Goal: Task Accomplishment & Management: Manage account settings

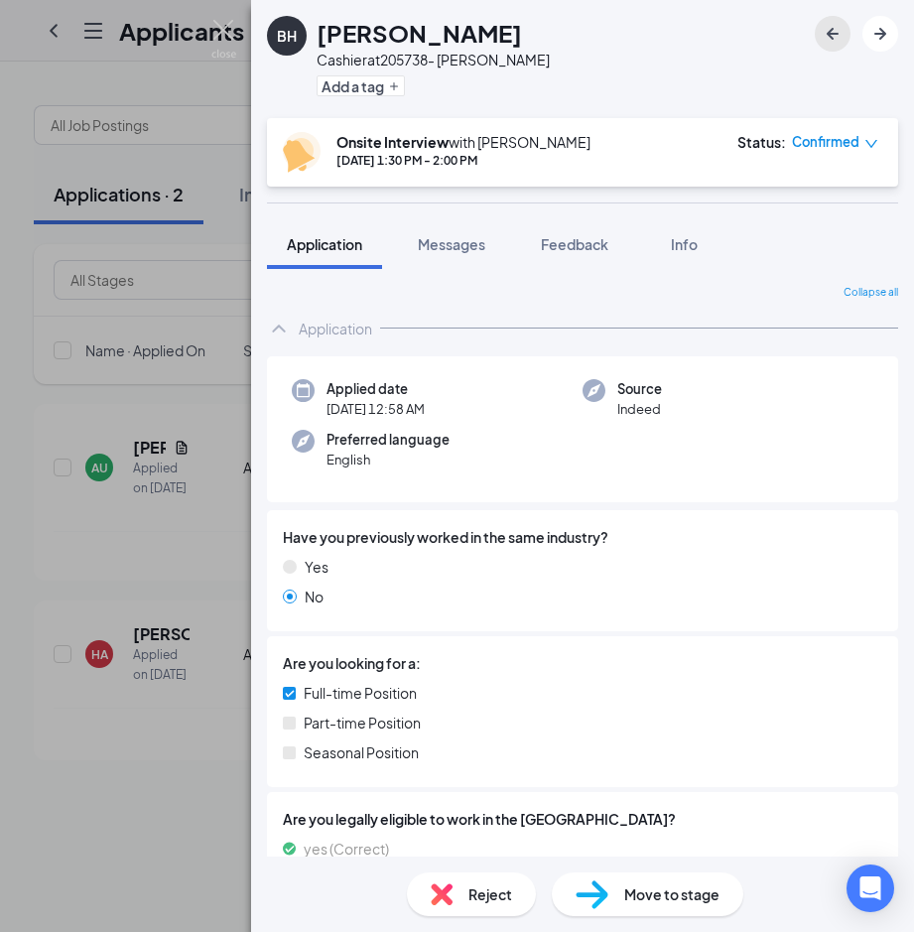
click at [824, 40] on icon "ArrowLeftNew" at bounding box center [833, 34] width 24 height 24
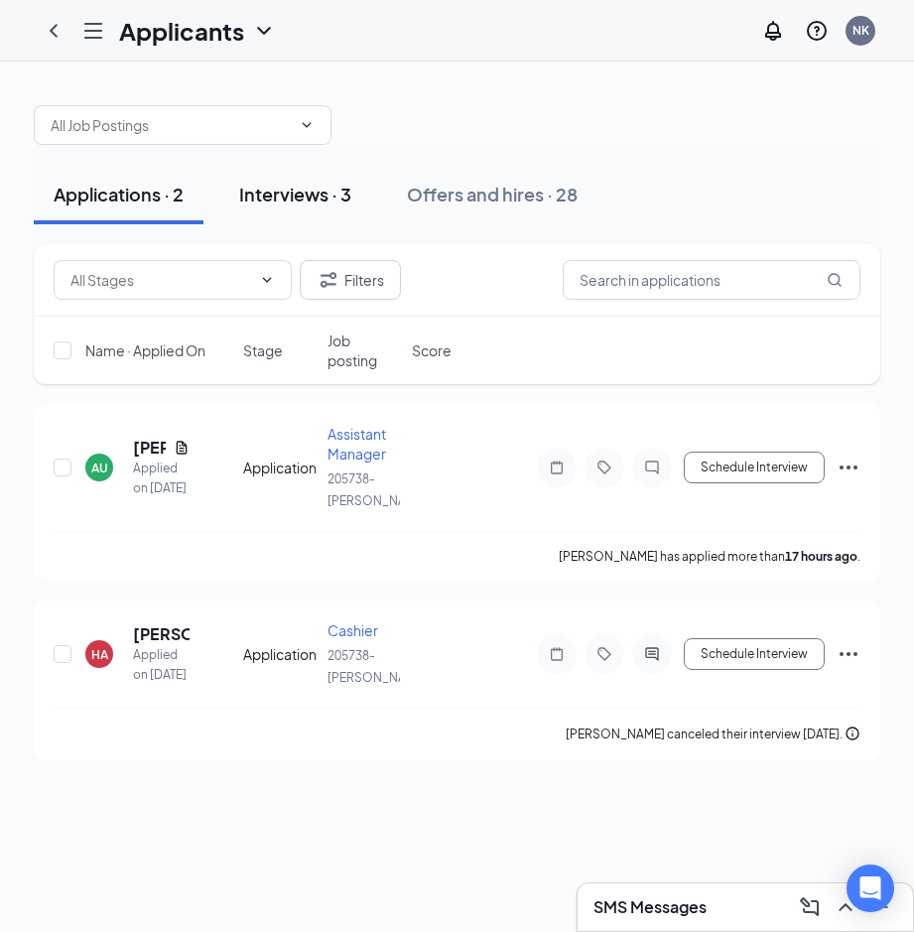
click at [334, 200] on div "Interviews · 3" at bounding box center [295, 194] width 112 height 25
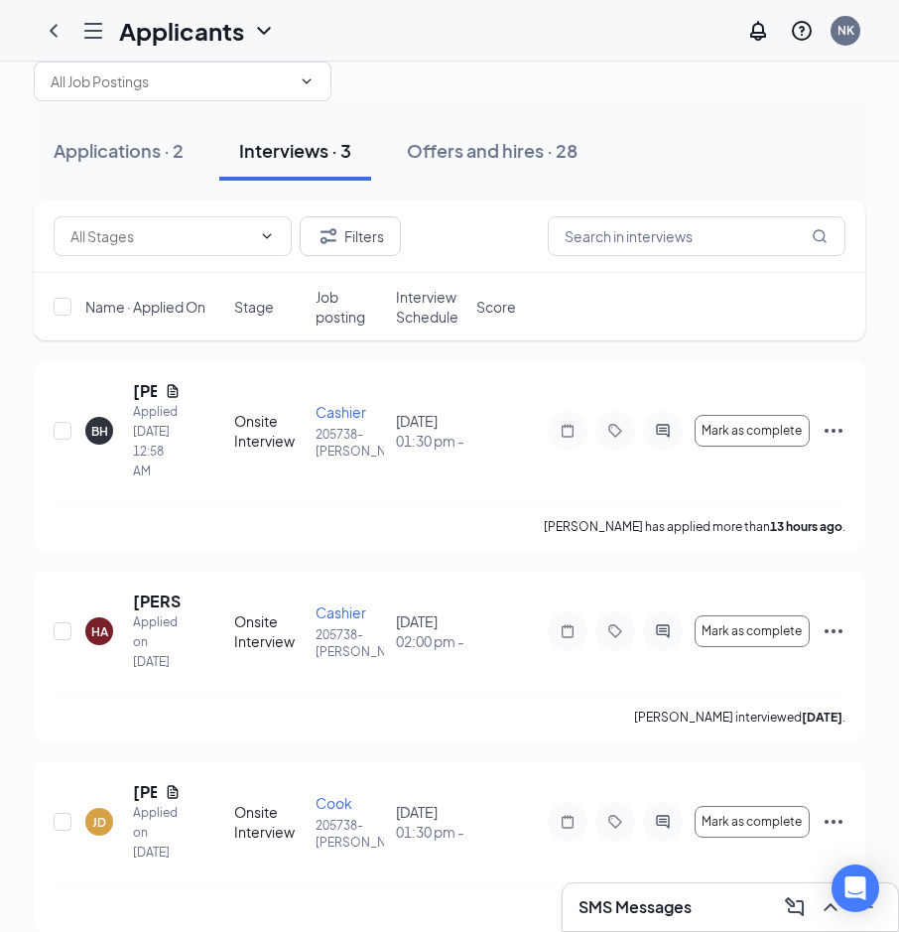
scroll to position [67, 0]
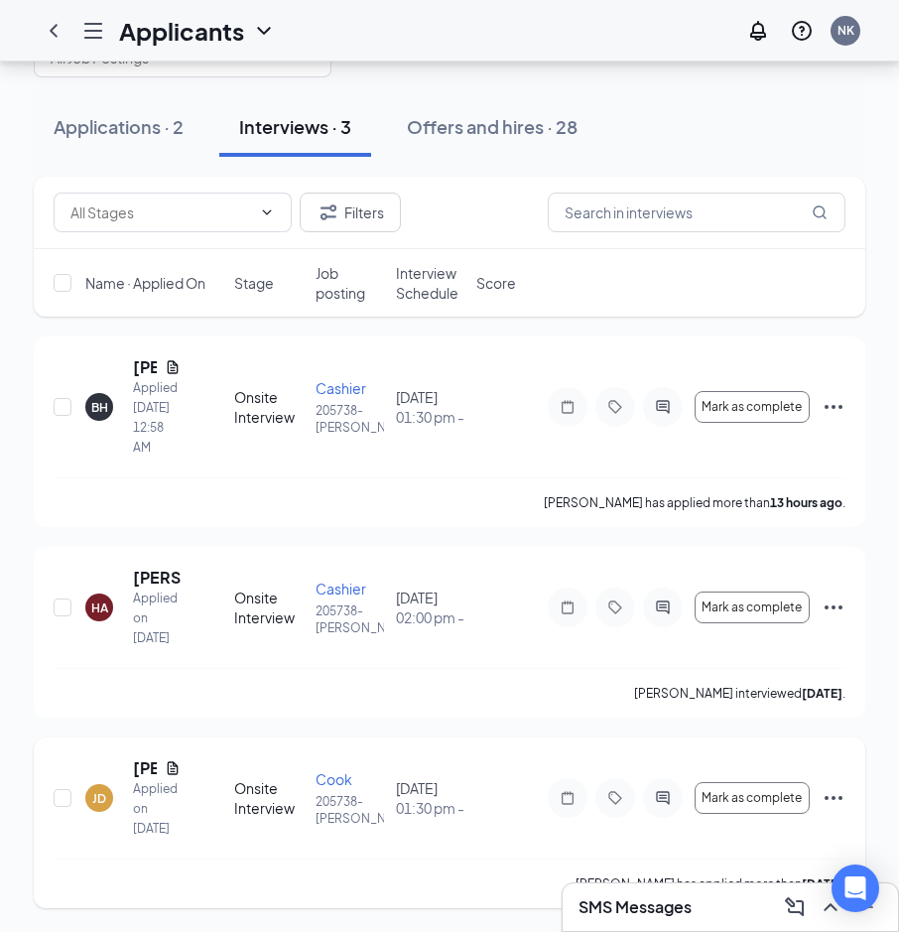
click at [827, 798] on icon "Ellipses" at bounding box center [834, 798] width 18 height 4
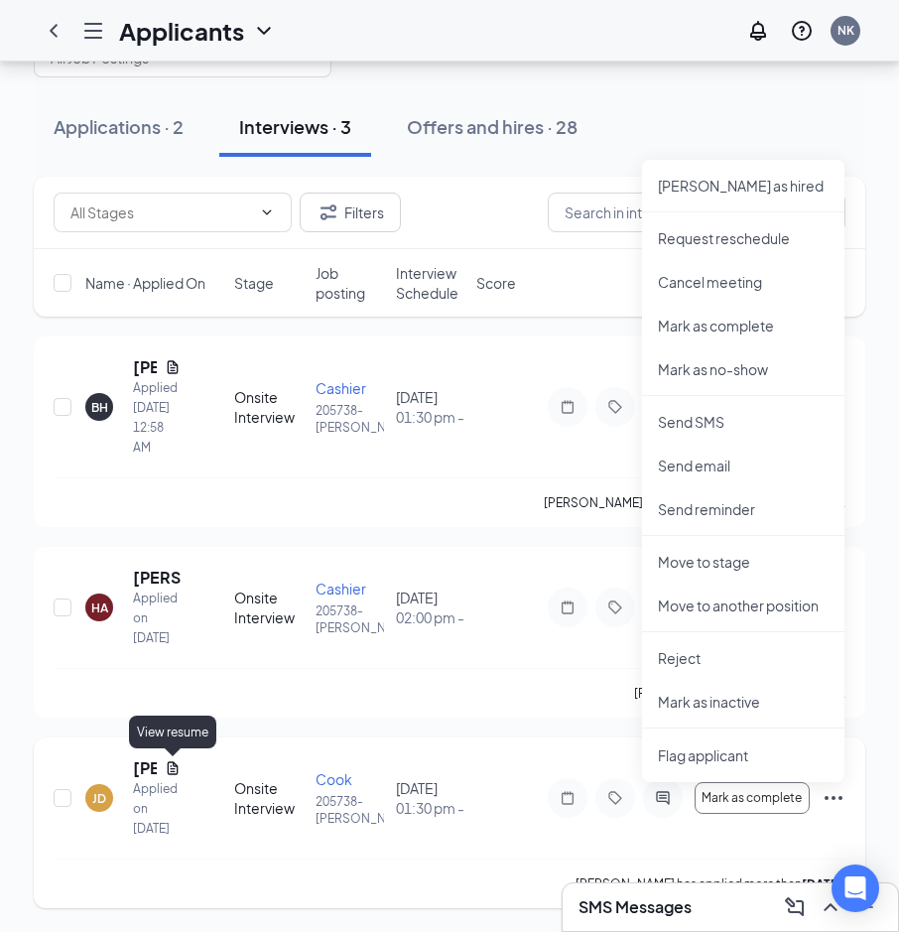
click at [170, 775] on icon "Document" at bounding box center [173, 768] width 16 height 16
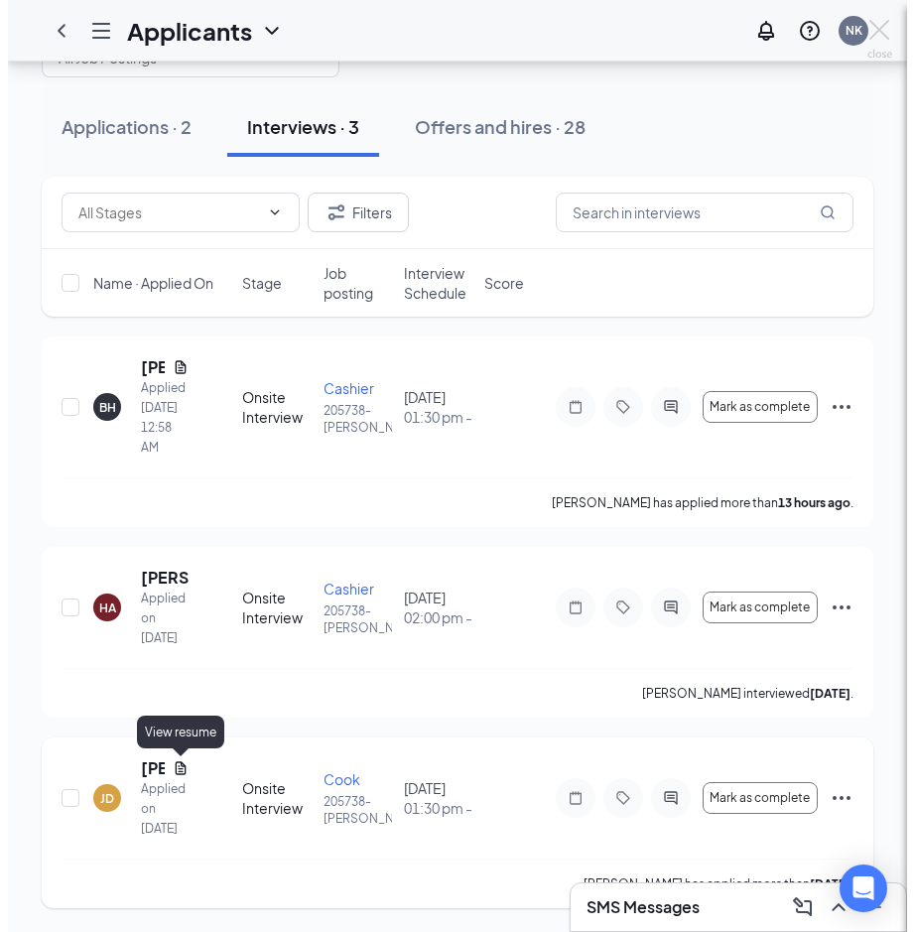
scroll to position [28, 0]
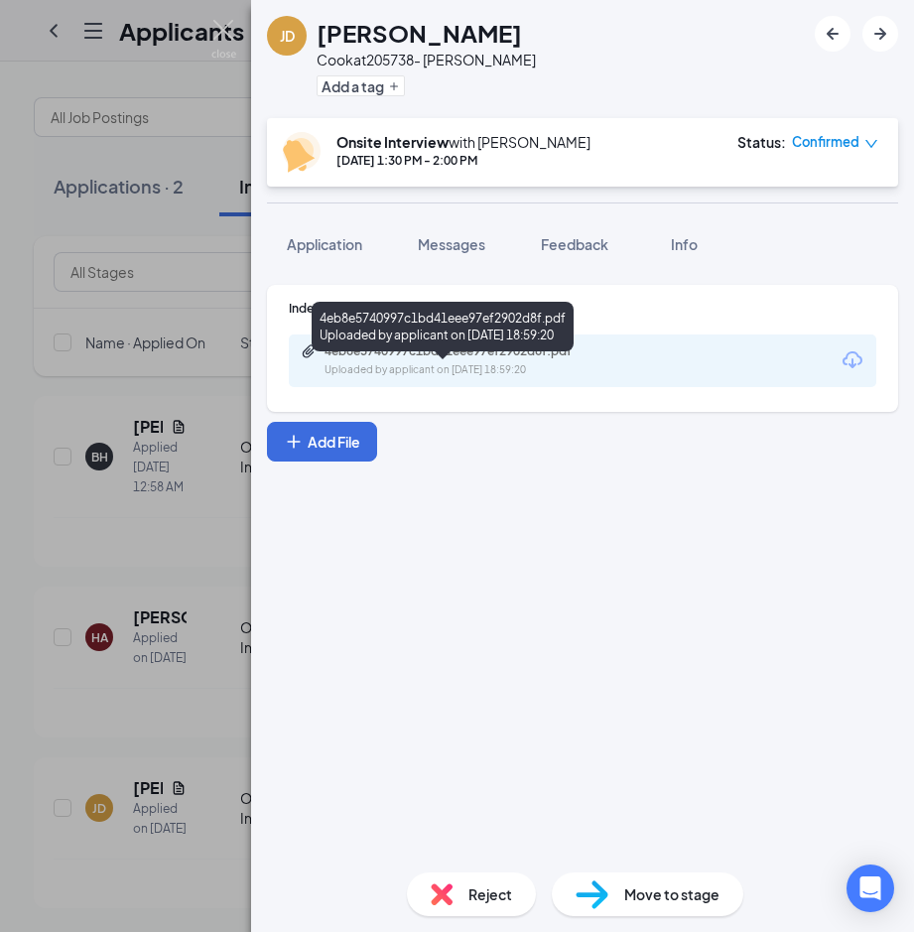
click at [397, 370] on div "Uploaded by applicant on [DATE] 18:59:20" at bounding box center [474, 370] width 298 height 16
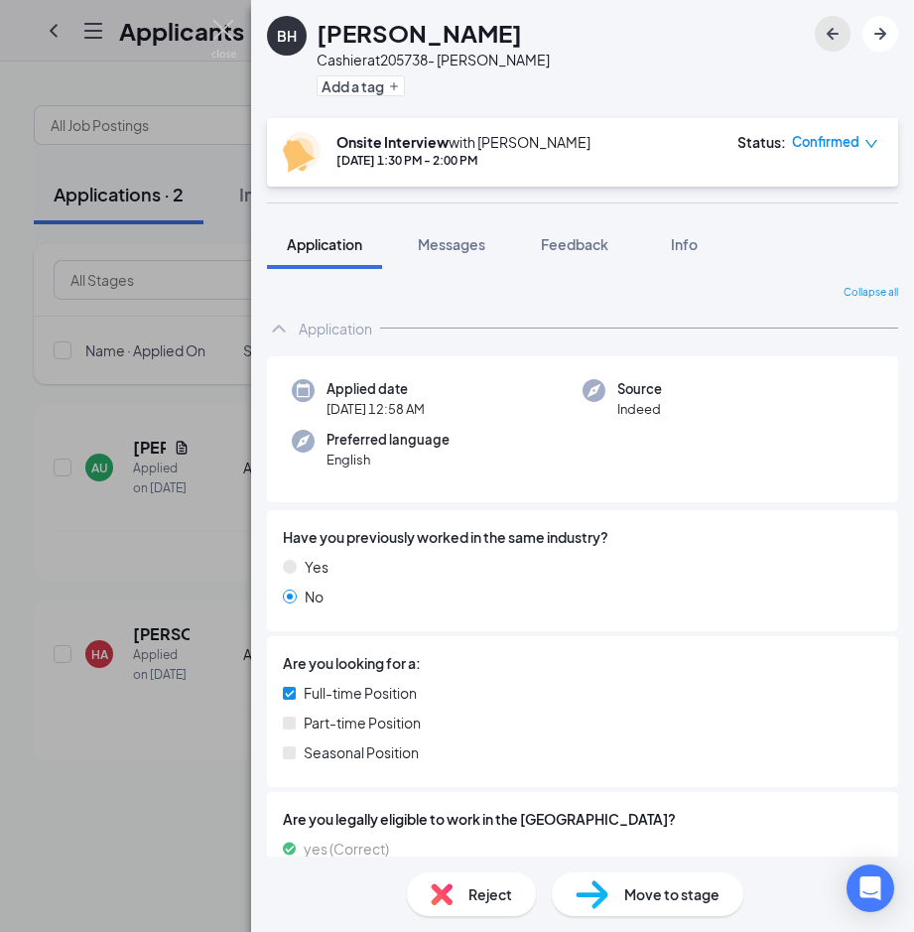
click at [843, 36] on icon "ArrowLeftNew" at bounding box center [833, 34] width 24 height 24
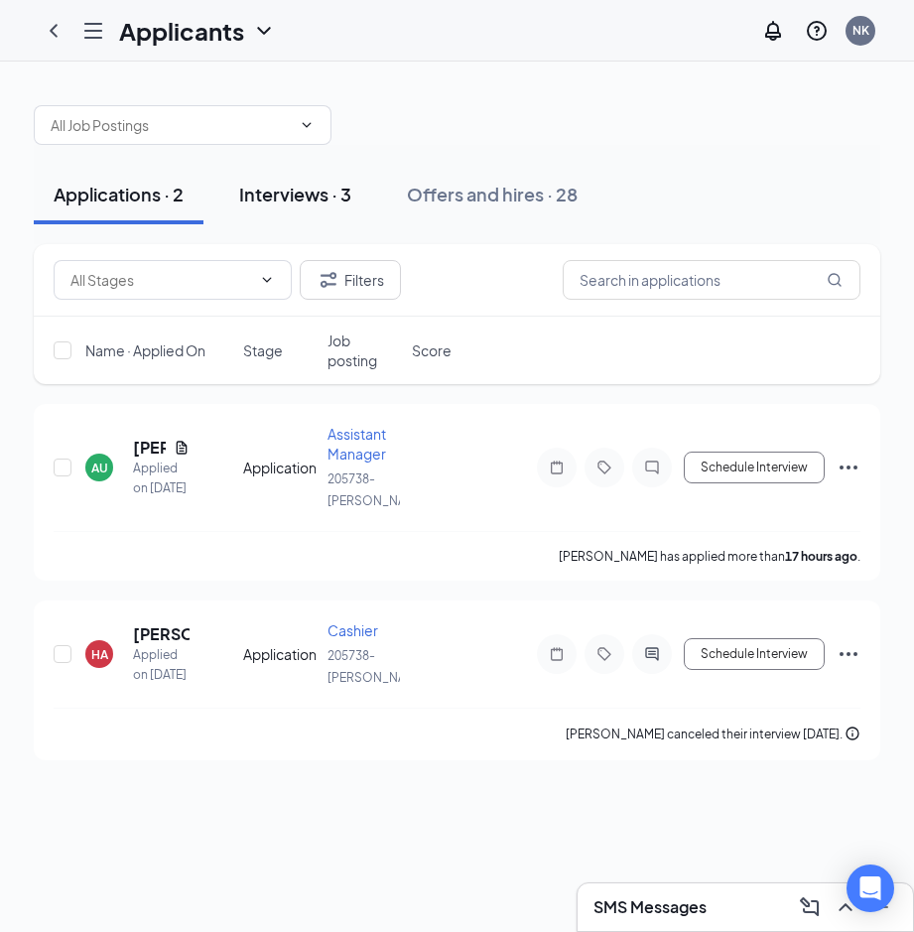
click at [310, 200] on div "Interviews · 3" at bounding box center [295, 194] width 112 height 25
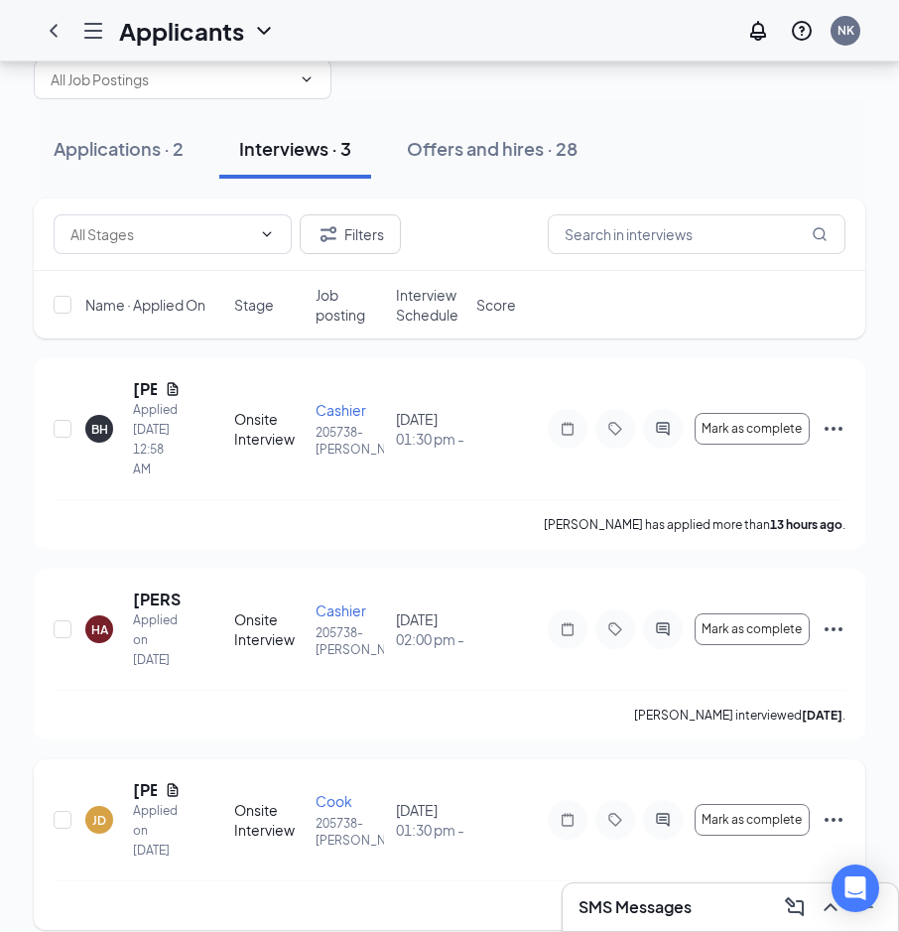
scroll to position [67, 0]
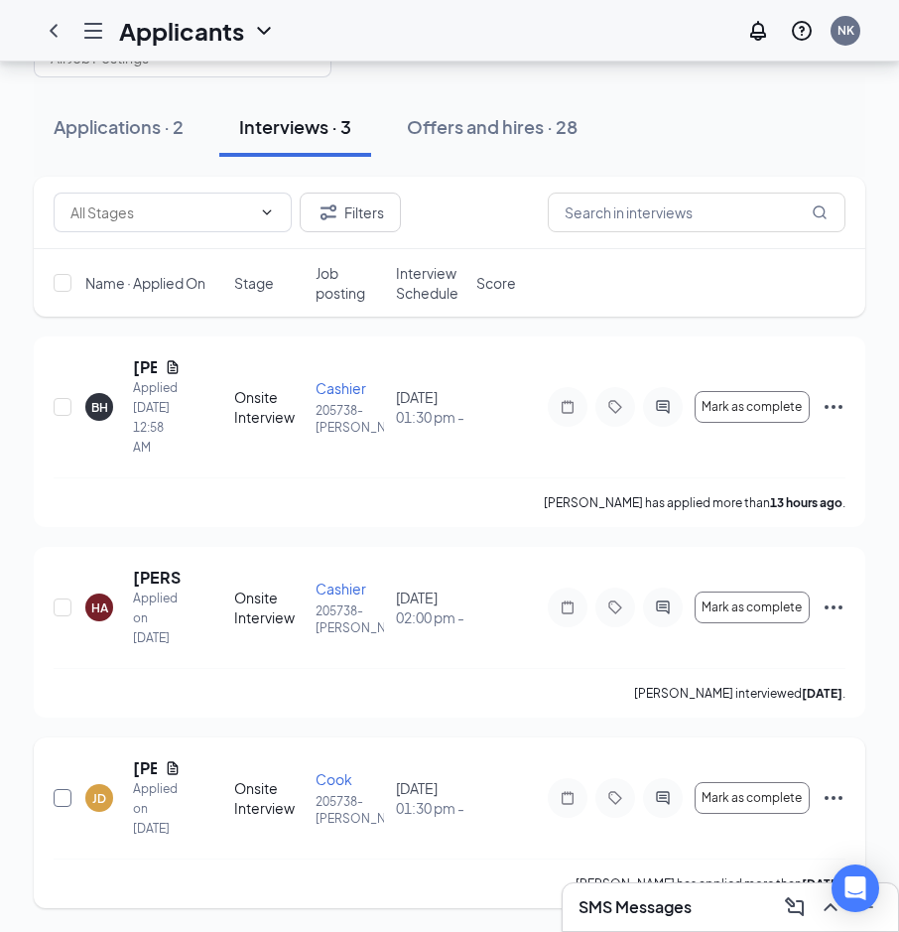
click at [64, 794] on input "checkbox" at bounding box center [63, 798] width 18 height 18
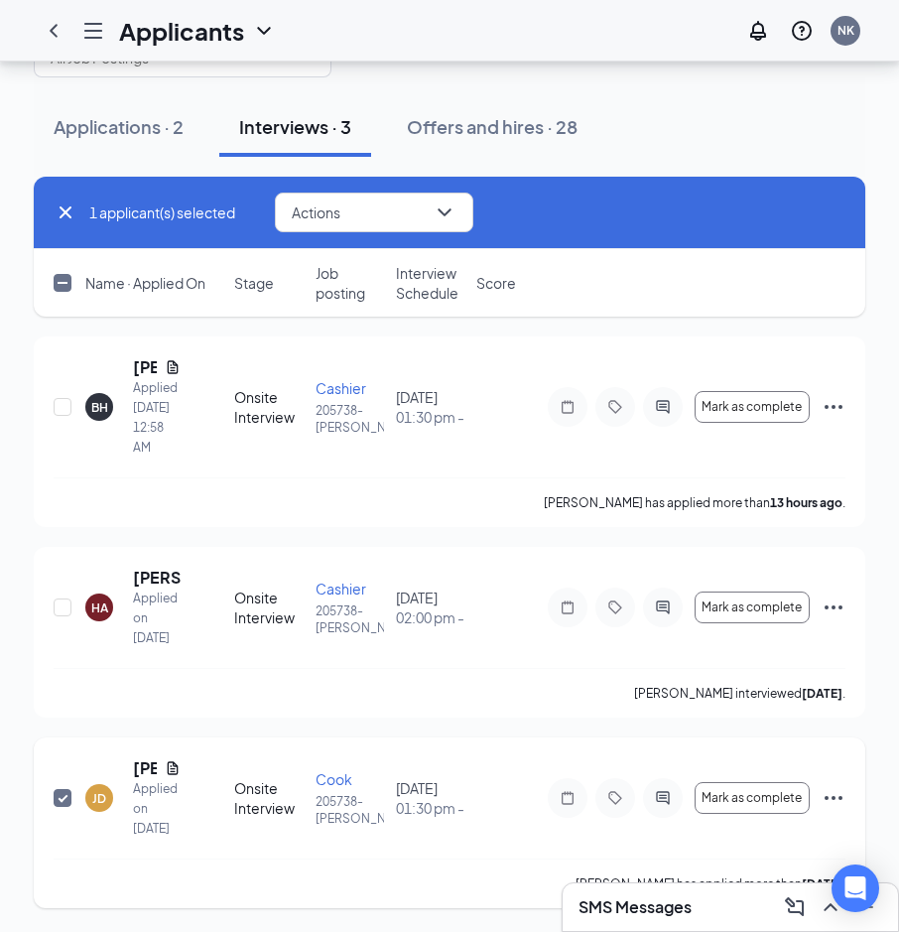
click at [64, 794] on input "checkbox" at bounding box center [63, 798] width 18 height 18
checkbox input "false"
